Goal: Information Seeking & Learning: Learn about a topic

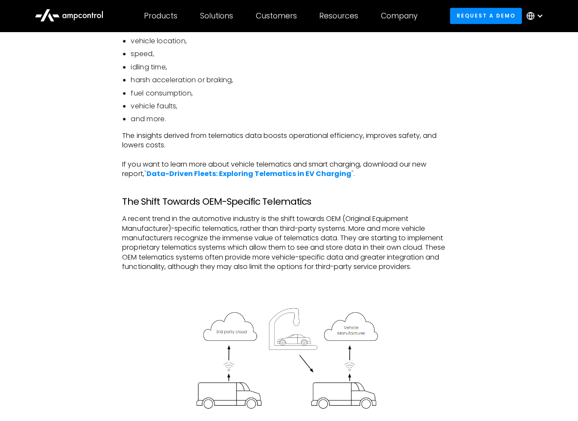
scroll to position [557, 0]
drag, startPoint x: 234, startPoint y: 231, endPoint x: 253, endPoint y: 230, distance: 19.3
click at [258, 230] on p "A recent trend in the automotive industry is the shift towards OEM (Original Eq…" at bounding box center [288, 242] width 333 height 57
click at [251, 229] on p "A recent trend in the automotive industry is the shift towards OEM (Original Eq…" at bounding box center [288, 242] width 333 height 57
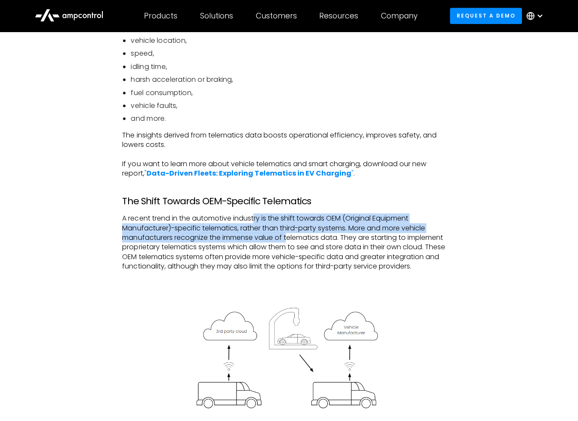
drag, startPoint x: 254, startPoint y: 222, endPoint x: 288, endPoint y: 239, distance: 38.5
click at [288, 239] on p "A recent trend in the automotive industry is the shift towards OEM (Original Eq…" at bounding box center [288, 242] width 333 height 57
click at [287, 239] on p "A recent trend in the automotive industry is the shift towards OEM (Original Eq…" at bounding box center [288, 242] width 333 height 57
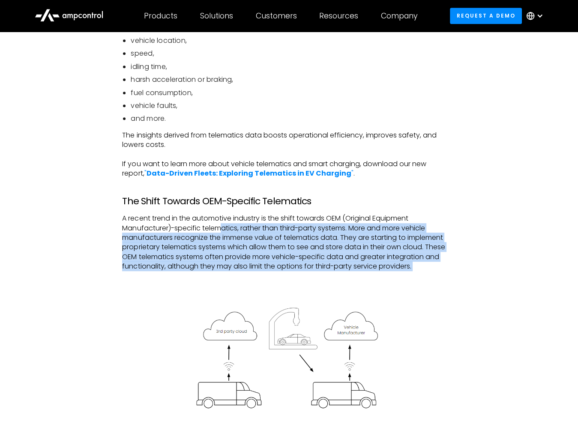
drag, startPoint x: 257, startPoint y: 231, endPoint x: 404, endPoint y: 273, distance: 152.7
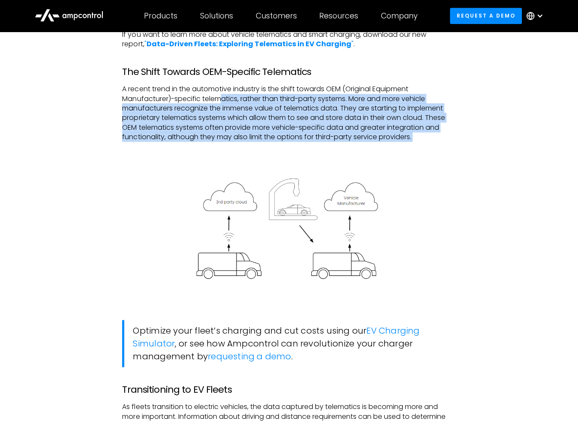
scroll to position [857, 0]
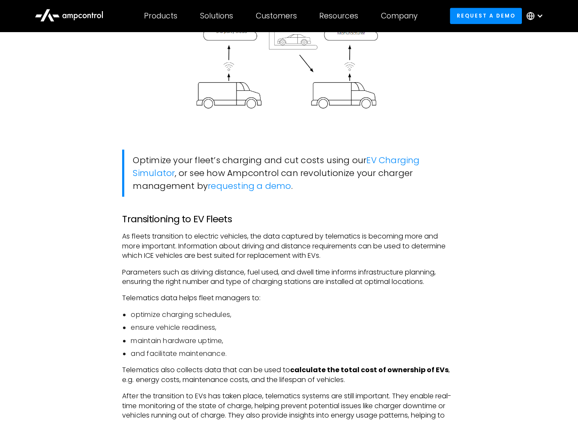
click at [150, 233] on p "As fleets transition to electric vehicles, the data captured by telematics is b…" at bounding box center [288, 246] width 333 height 29
click at [122, 242] on p "As fleets transition to electric vehicles, the data captured by telematics is b…" at bounding box center [288, 246] width 333 height 29
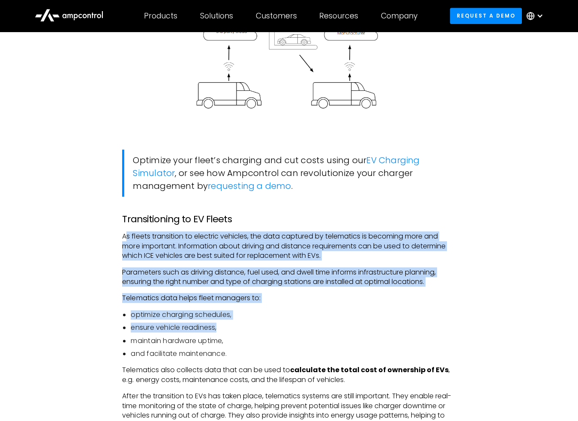
drag, startPoint x: 135, startPoint y: 239, endPoint x: 212, endPoint y: 325, distance: 115.2
click at [210, 323] on li "ensure vehicle readiness," at bounding box center [293, 327] width 325 height 9
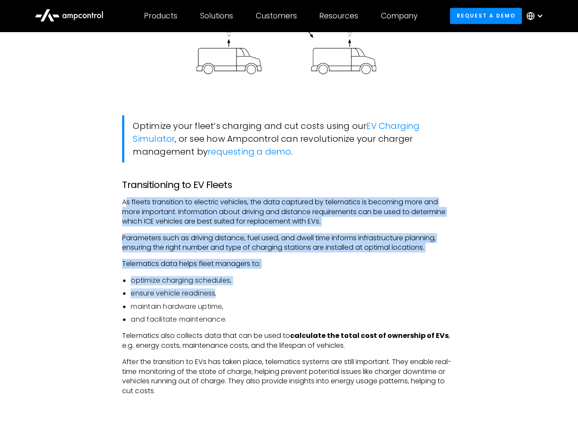
scroll to position [942, 0]
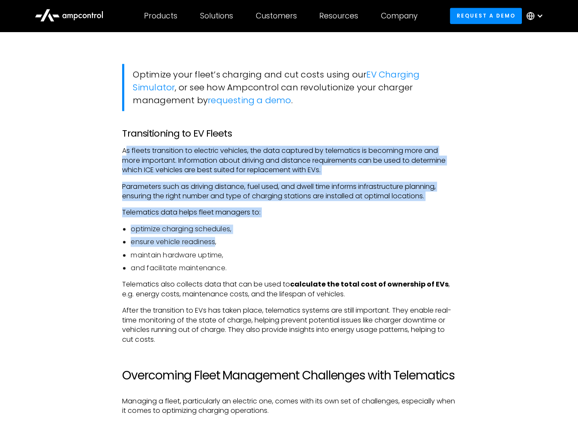
click at [161, 236] on ul "optimize charging schedules, ensure vehicle readiness, maintain hardware uptime…" at bounding box center [288, 248] width 333 height 49
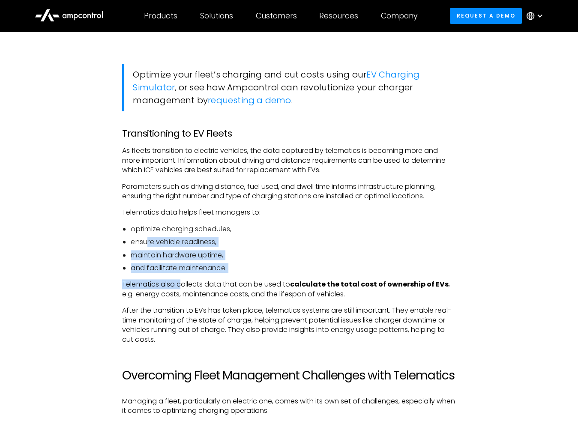
drag, startPoint x: 147, startPoint y: 248, endPoint x: 185, endPoint y: 289, distance: 55.8
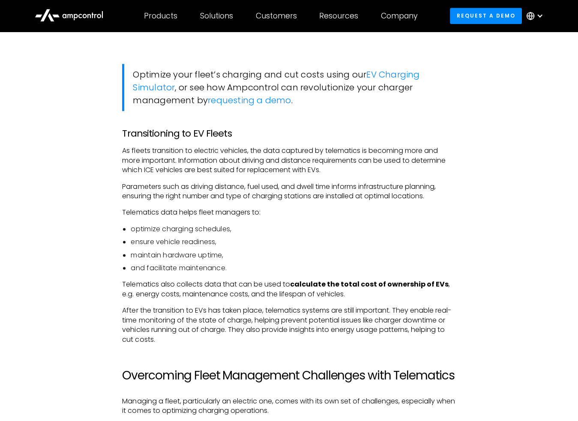
click at [179, 290] on p "Telematics also collects data that can be used to calculate the total cost of o…" at bounding box center [288, 289] width 333 height 19
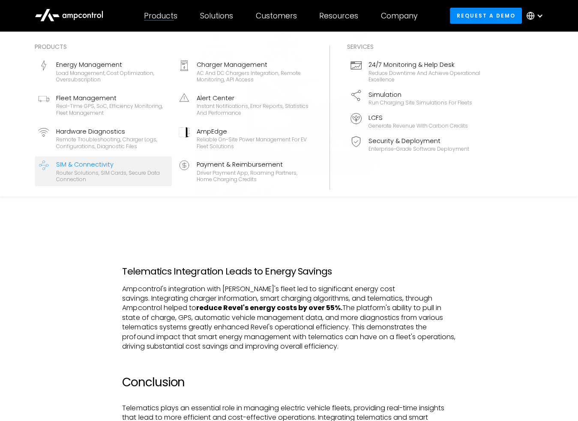
scroll to position [2527, 0]
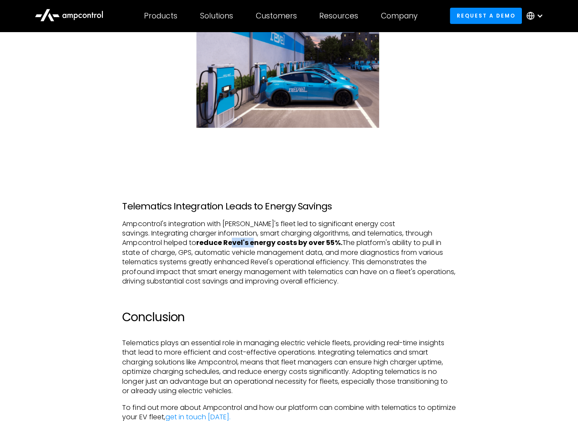
drag, startPoint x: 170, startPoint y: 246, endPoint x: 163, endPoint y: 248, distance: 7.8
click at [196, 247] on strong "reduce Revel's energy costs by over 55%." at bounding box center [269, 243] width 146 height 10
drag, startPoint x: 143, startPoint y: 223, endPoint x: 359, endPoint y: 277, distance: 222.5
click at [359, 277] on p "Ampcontrol's integration with [PERSON_NAME]'s fleet led to significant energy c…" at bounding box center [288, 252] width 333 height 67
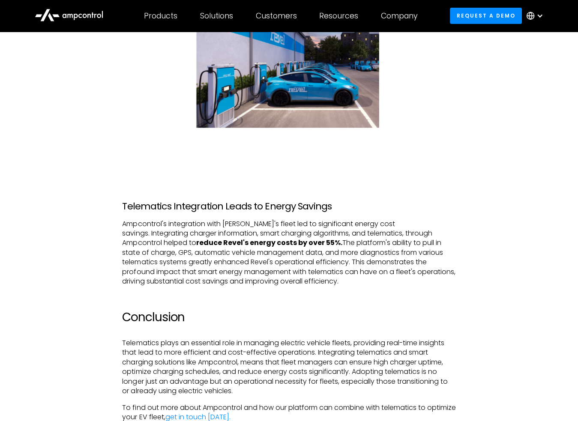
click at [359, 277] on p "Ampcontrol's integration with [PERSON_NAME]'s fleet led to significant energy c…" at bounding box center [288, 252] width 333 height 67
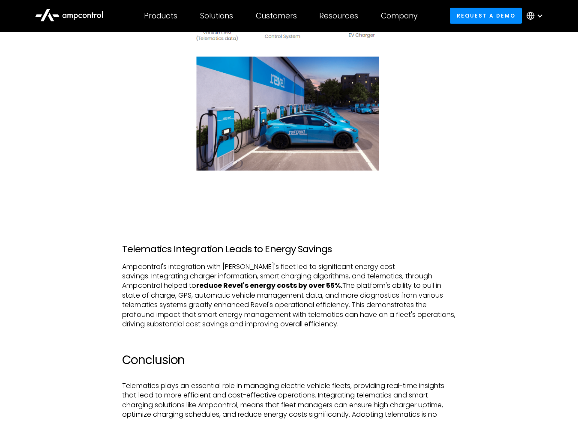
scroll to position [2484, 0]
